Goal: Task Accomplishment & Management: Use online tool/utility

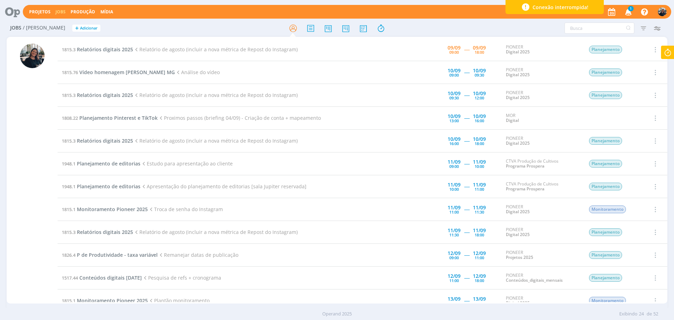
click at [107, 53] on td "1815.3 Relatórios digitais 2025 Relatório de agosto (incluir a nova métrica de …" at bounding box center [224, 49] width 332 height 23
click at [105, 48] on span "Relatórios digitais 2025" at bounding box center [105, 49] width 56 height 7
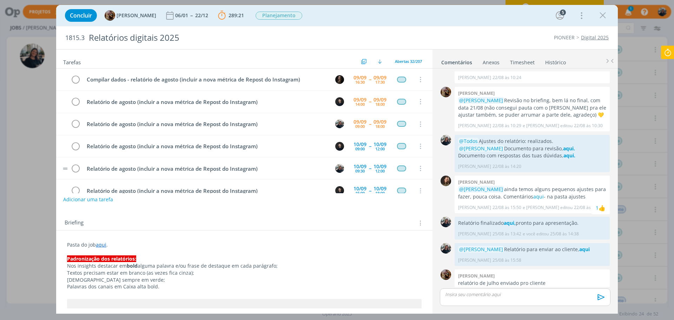
scroll to position [22, 0]
click at [598, 18] on icon "dialog" at bounding box center [602, 15] width 11 height 11
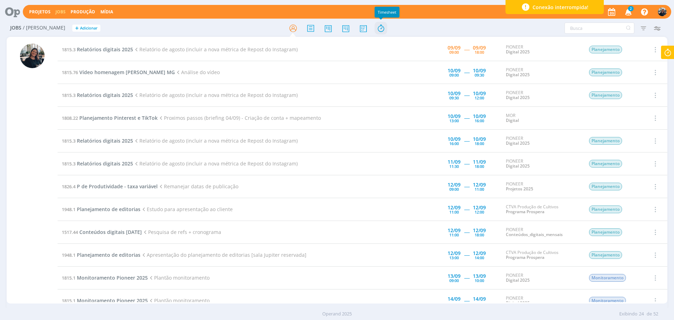
click at [380, 26] on icon at bounding box center [380, 28] width 13 height 14
